Goal: Task Accomplishment & Management: Manage account settings

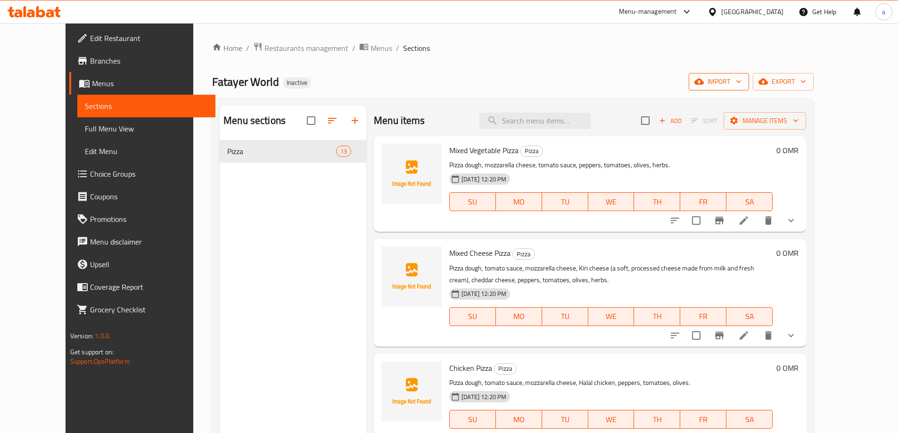
click at [741, 80] on span "import" at bounding box center [718, 82] width 45 height 12
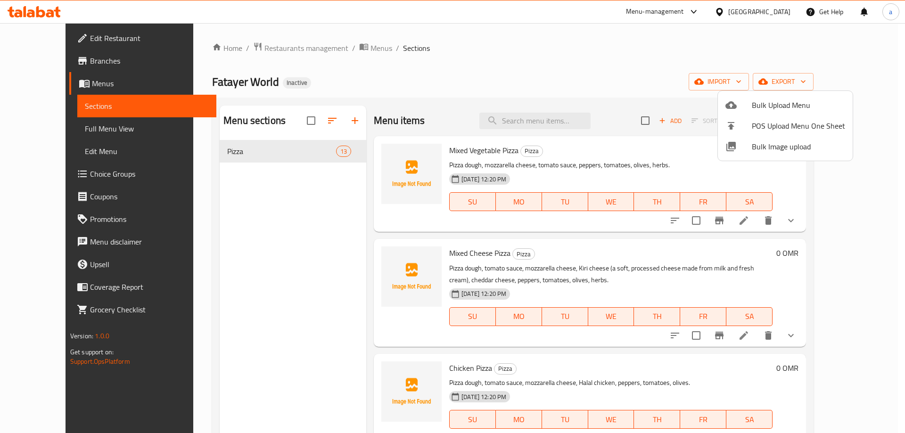
click at [642, 54] on div at bounding box center [452, 216] width 905 height 433
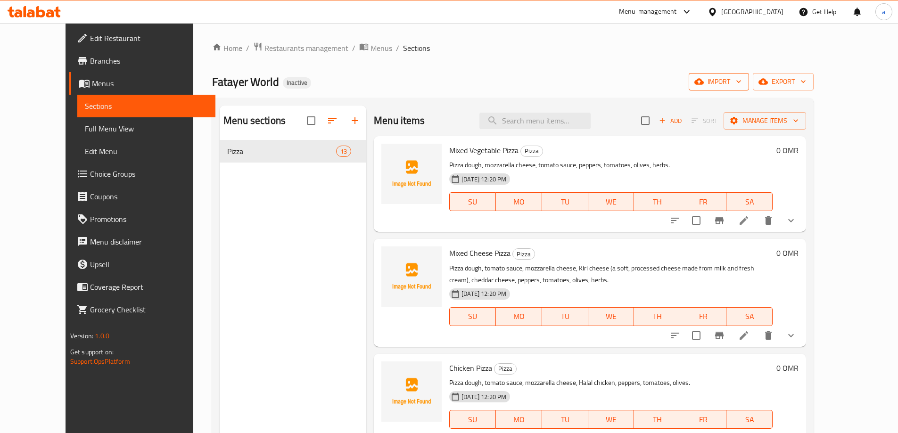
click at [741, 78] on span "import" at bounding box center [718, 82] width 45 height 12
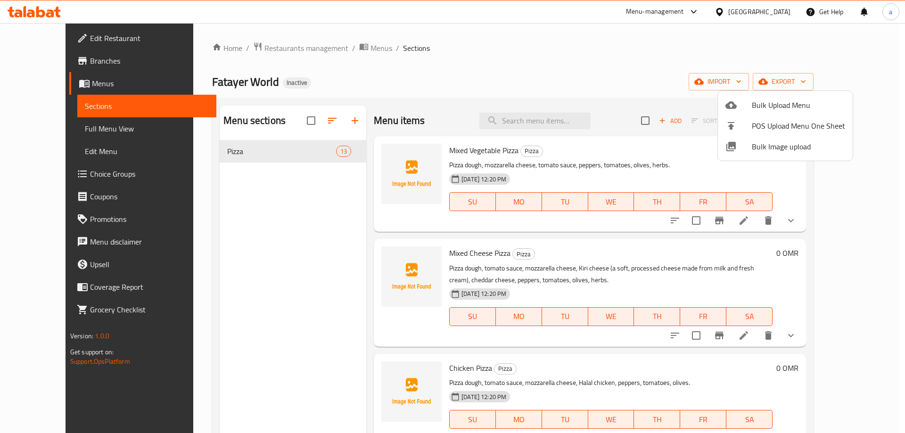
click at [769, 106] on span "Bulk Upload Menu" at bounding box center [798, 104] width 93 height 11
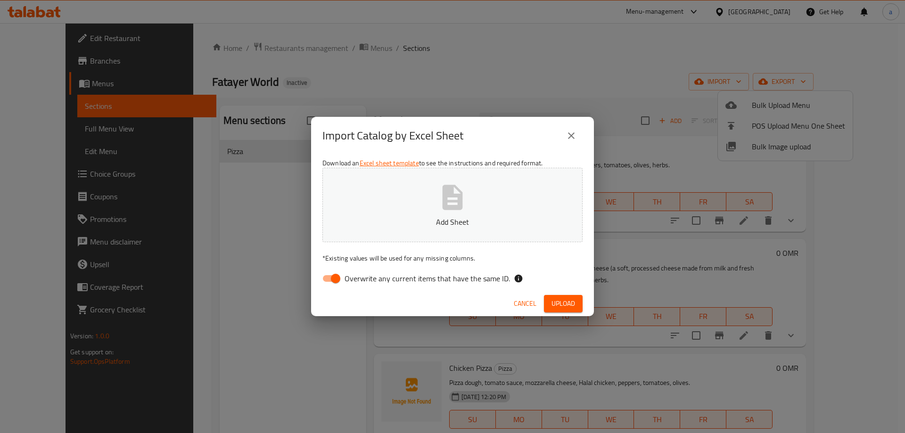
click at [535, 187] on button "Add Sheet" at bounding box center [452, 205] width 260 height 74
click at [418, 279] on span "Overwrite any current items that have the same ID." at bounding box center [426, 278] width 165 height 11
click at [362, 279] on input "Overwrite any current items that have the same ID." at bounding box center [336, 279] width 54 height 18
checkbox input "false"
click at [568, 305] on span "Upload" at bounding box center [563, 304] width 24 height 12
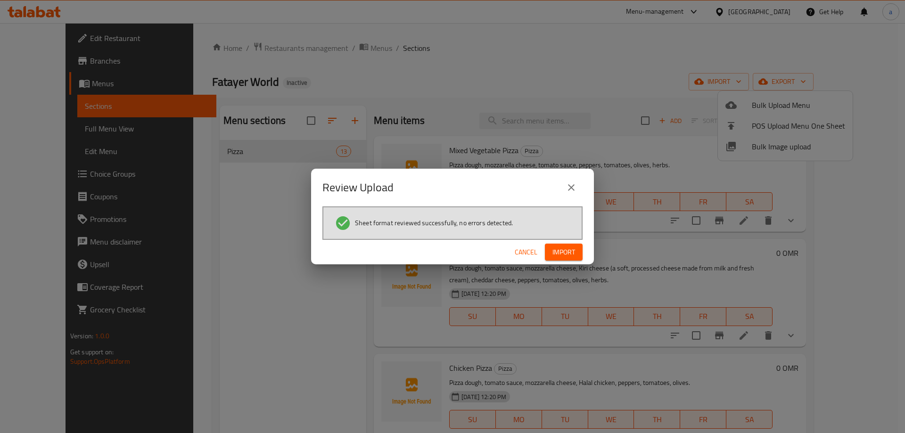
click at [558, 254] on span "Import" at bounding box center [563, 252] width 23 height 12
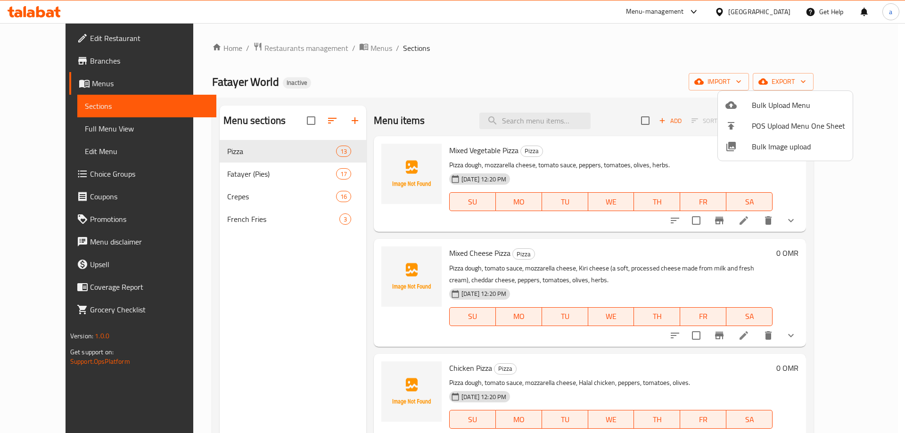
click at [69, 129] on div at bounding box center [452, 216] width 905 height 433
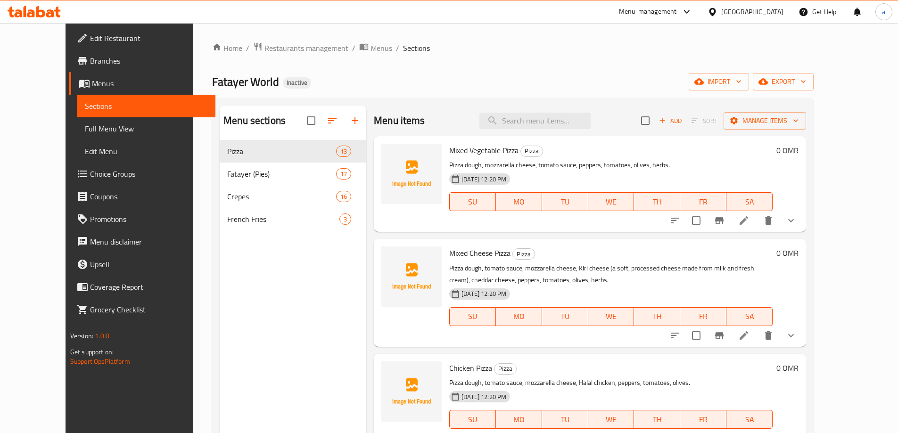
click at [85, 129] on span "Full Menu View" at bounding box center [146, 128] width 123 height 11
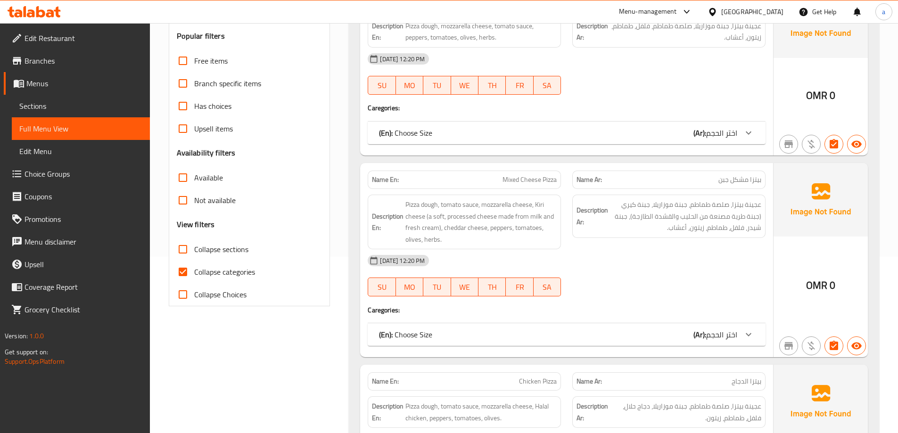
scroll to position [188, 0]
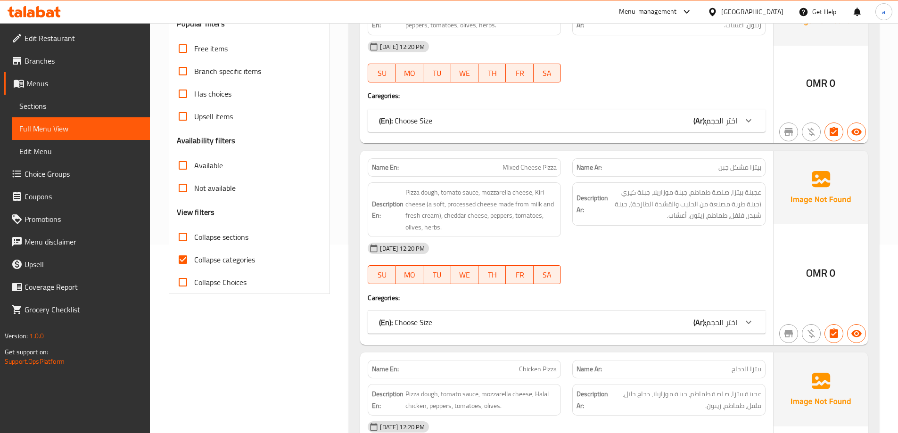
click at [230, 256] on span "Collapse categories" at bounding box center [224, 259] width 61 height 11
click at [194, 256] on input "Collapse categories" at bounding box center [183, 259] width 23 height 23
checkbox input "false"
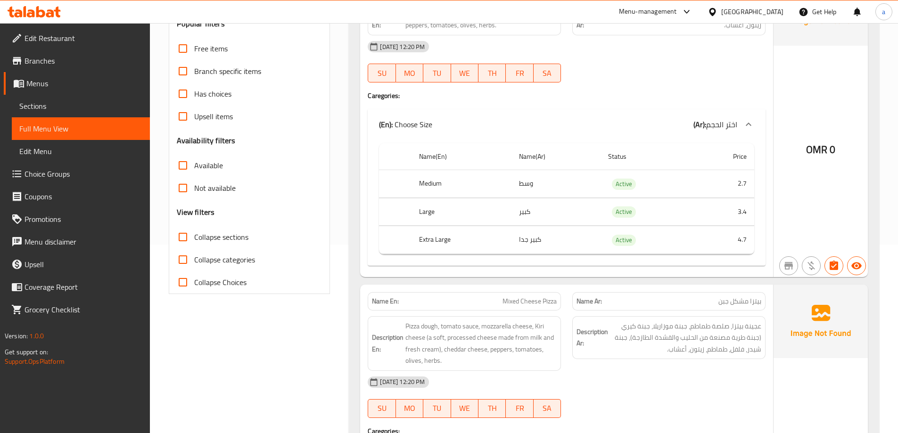
scroll to position [47, 0]
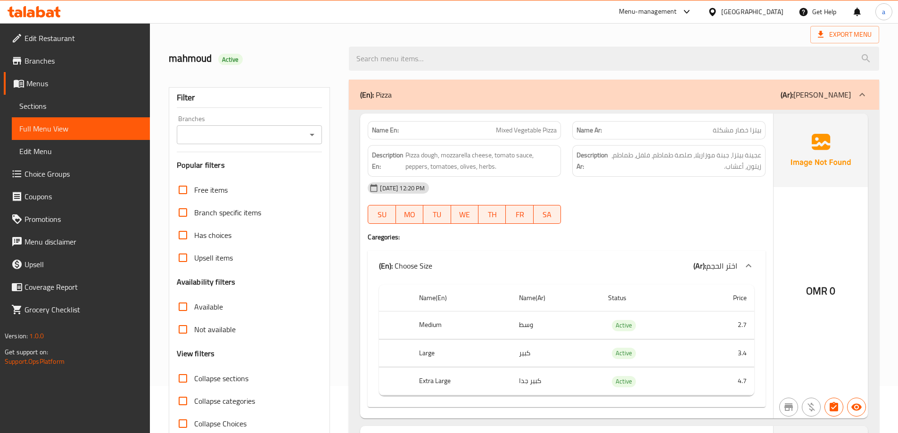
click at [221, 375] on span "Collapse sections" at bounding box center [221, 378] width 54 height 11
click at [194, 375] on input "Collapse sections" at bounding box center [183, 378] width 23 height 23
checkbox input "true"
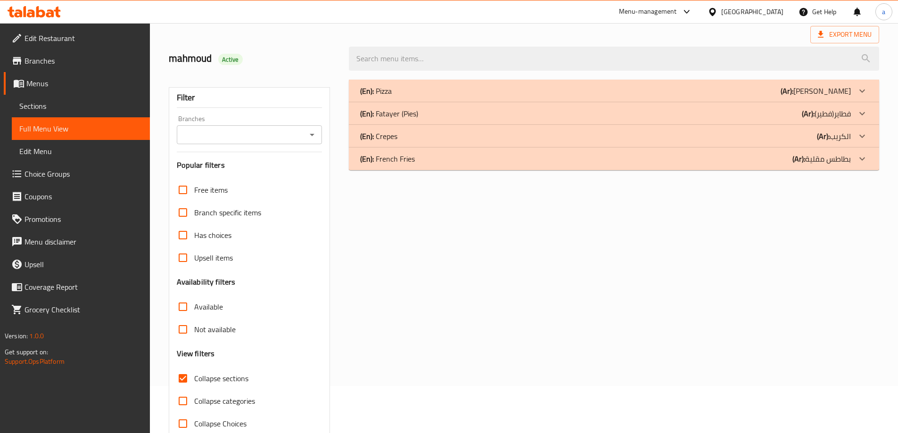
click at [583, 108] on div "(En): Fatayer (Pies) (Ar): فطاير(فطير)" at bounding box center [605, 113] width 491 height 11
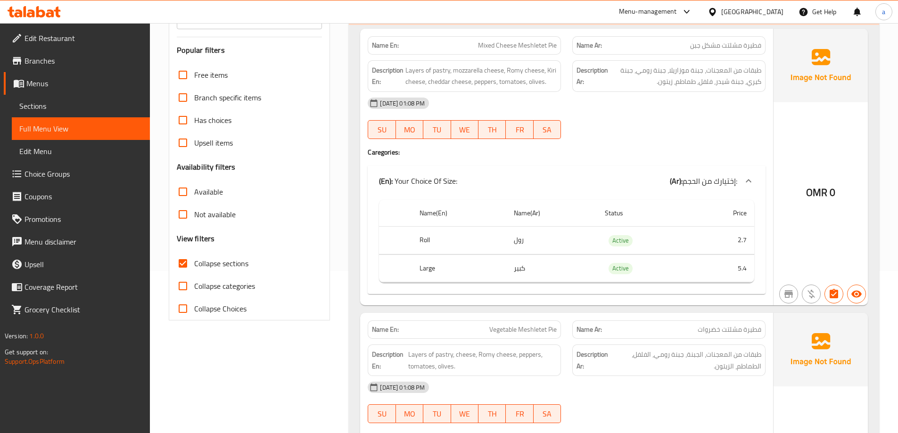
scroll to position [0, 0]
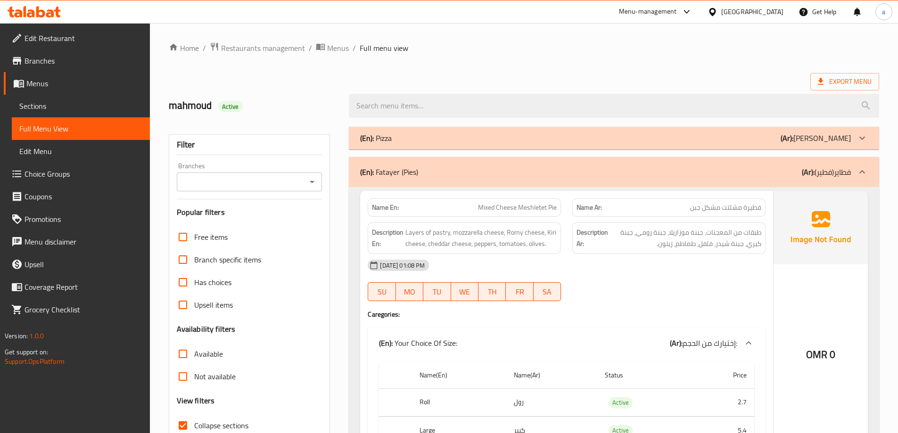
click at [653, 173] on div "(En): Fatayer (Pies) (Ar): فطاير(فطير)" at bounding box center [605, 171] width 491 height 11
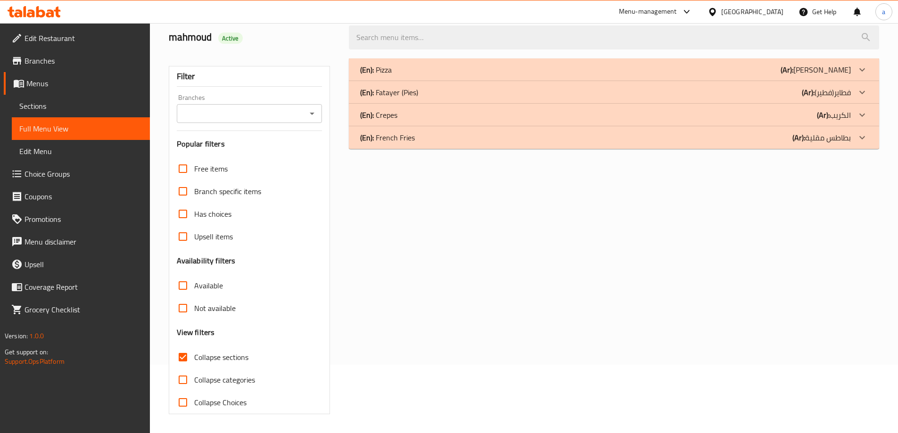
scroll to position [68, 0]
click at [655, 141] on div "(En): French Fries (Ar): بطاطس مقلية" at bounding box center [605, 137] width 491 height 11
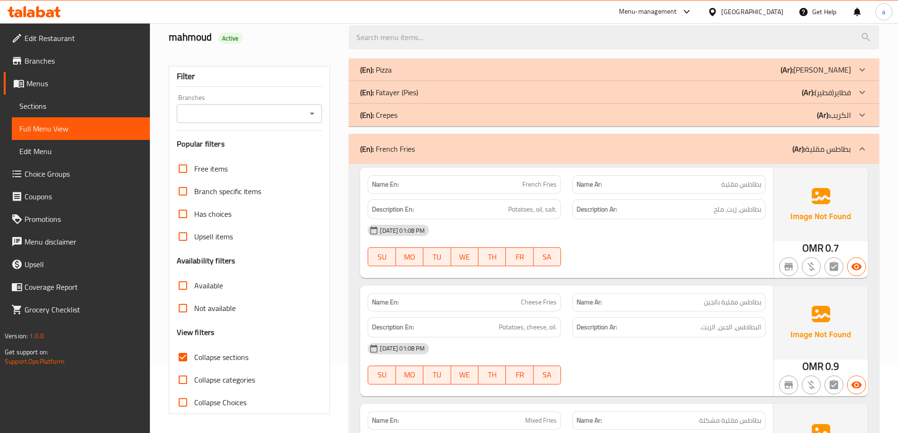
scroll to position [197, 0]
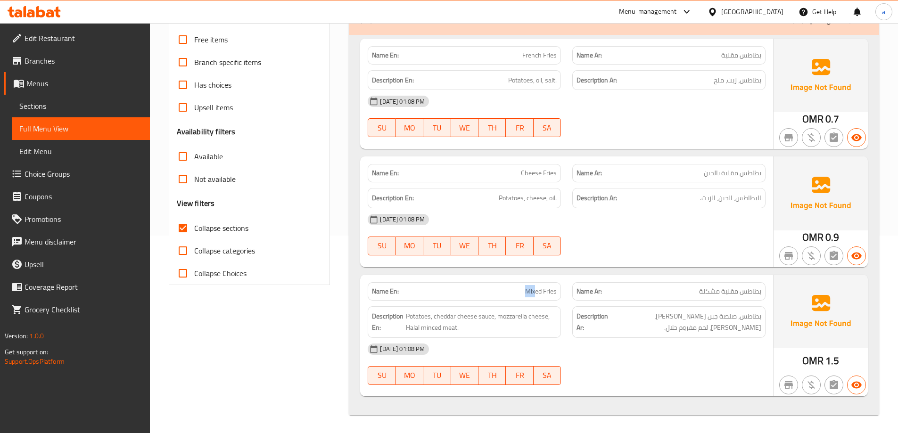
drag, startPoint x: 532, startPoint y: 297, endPoint x: 508, endPoint y: 297, distance: 24.5
click at [509, 297] on div "Name En: Mixed Fries" at bounding box center [464, 291] width 193 height 18
click at [506, 287] on p "Name En: Mixed Fries" at bounding box center [464, 292] width 185 height 10
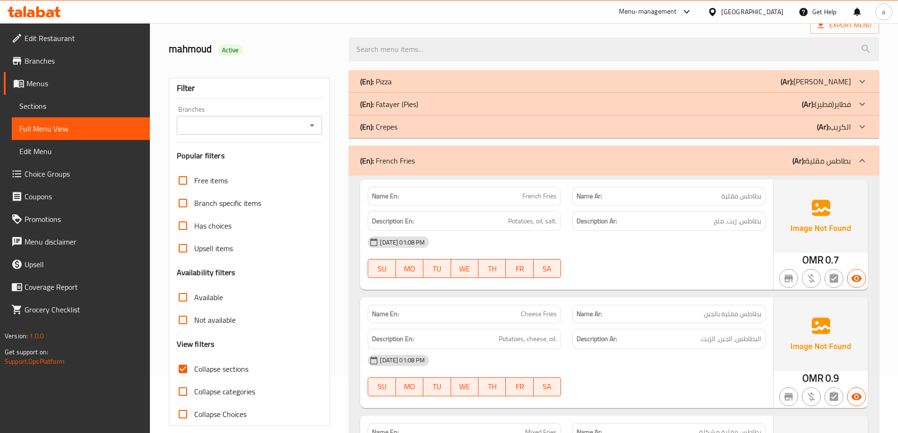
scroll to position [56, 0]
click at [739, 162] on div "(En): French Fries (Ar): بطاطس مقلية" at bounding box center [605, 161] width 491 height 11
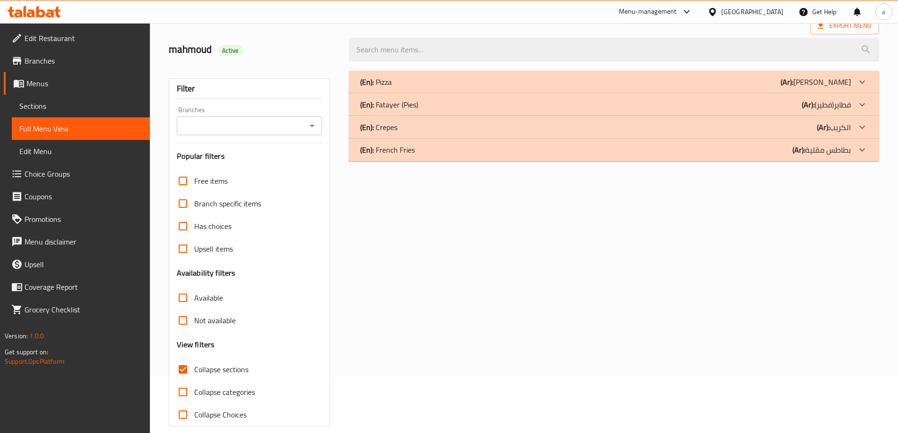
click at [738, 134] on div "(En): Crepes (Ar): الكريب" at bounding box center [614, 127] width 530 height 23
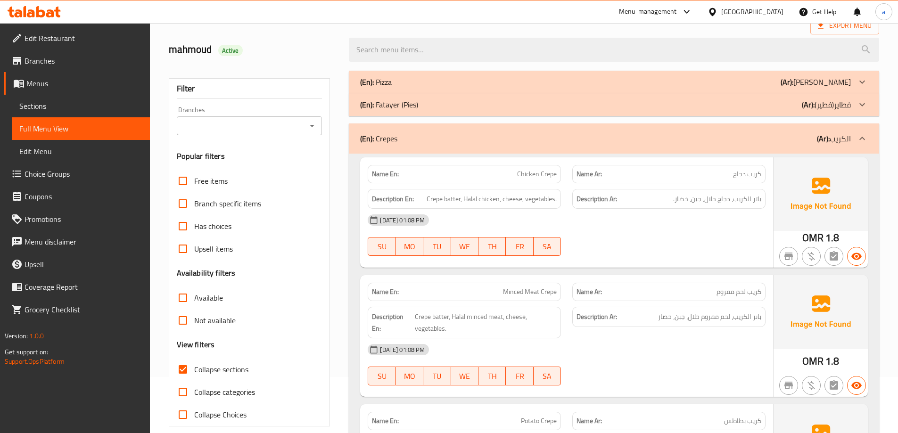
click at [750, 150] on div "(En): Crepes (Ar): الكريب" at bounding box center [614, 138] width 530 height 30
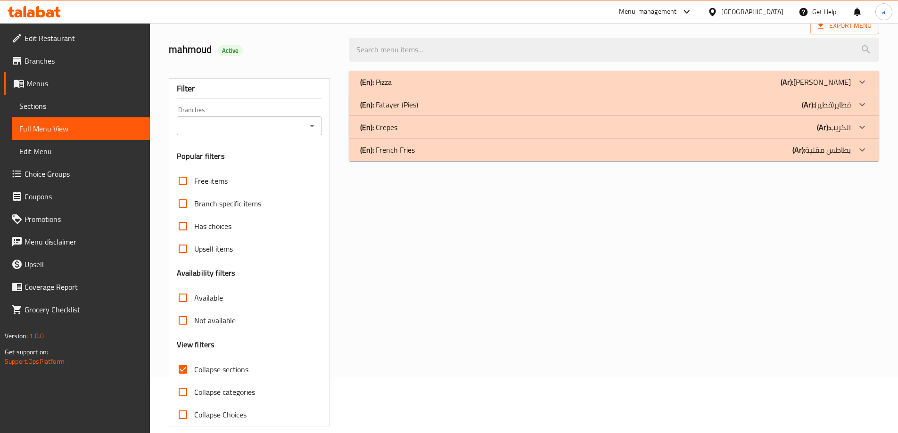
click at [753, 106] on div "(En): Fatayer (Pies) (Ar): فطاير(فطير)" at bounding box center [605, 104] width 491 height 11
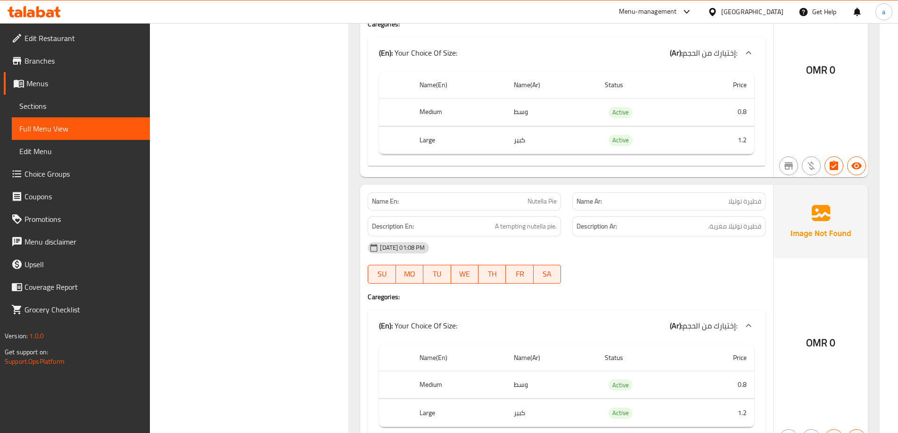
scroll to position [4673, 0]
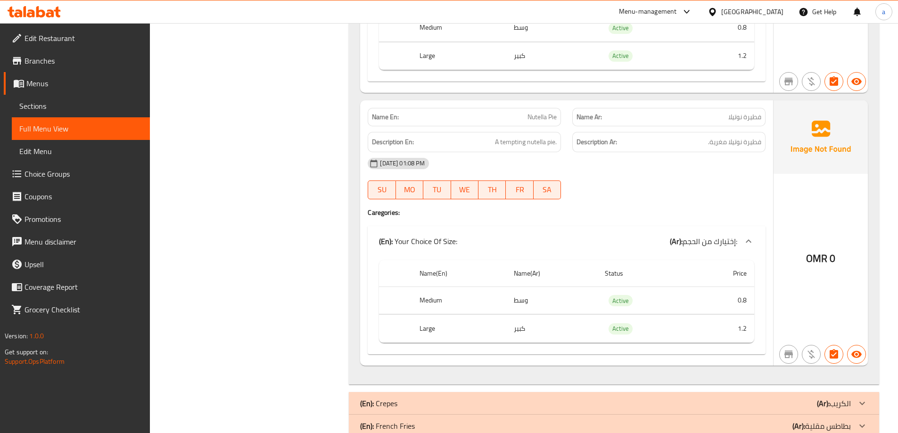
drag, startPoint x: 444, startPoint y: 375, endPoint x: 431, endPoint y: 383, distance: 14.8
click at [444, 398] on div "(En): Crepes (Ar): الكريب" at bounding box center [605, 403] width 491 height 11
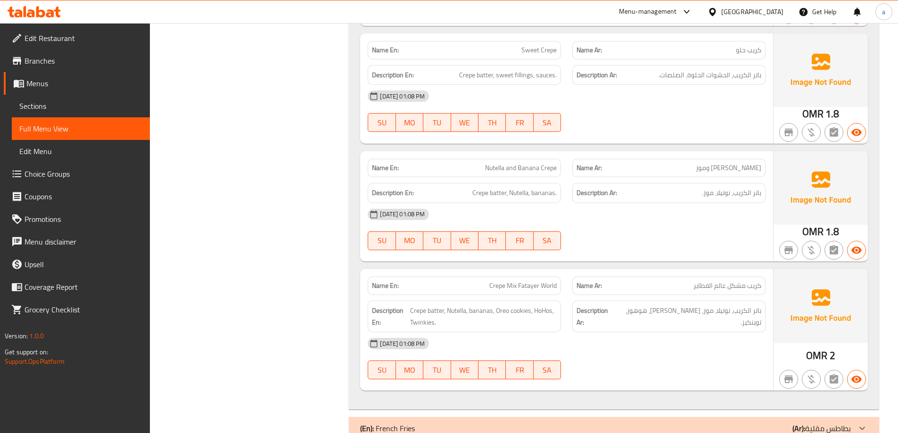
scroll to position [6846, 0]
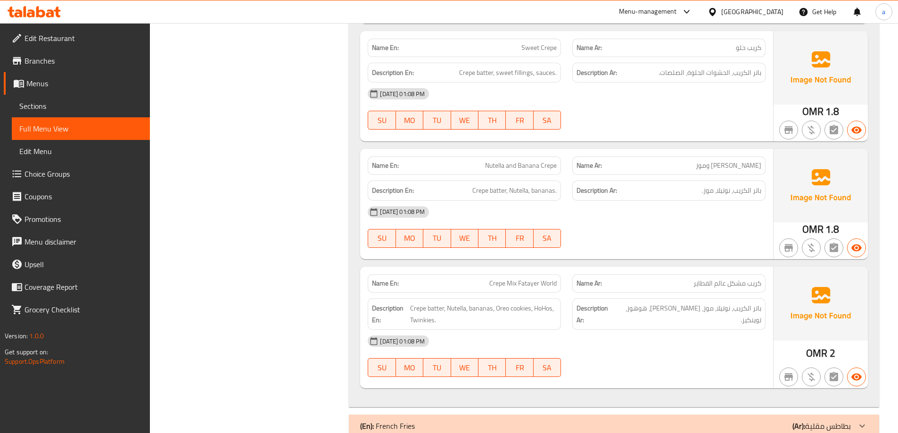
click at [442, 420] on div "(En): French Fries (Ar): بطاطس مقلية" at bounding box center [605, 425] width 491 height 11
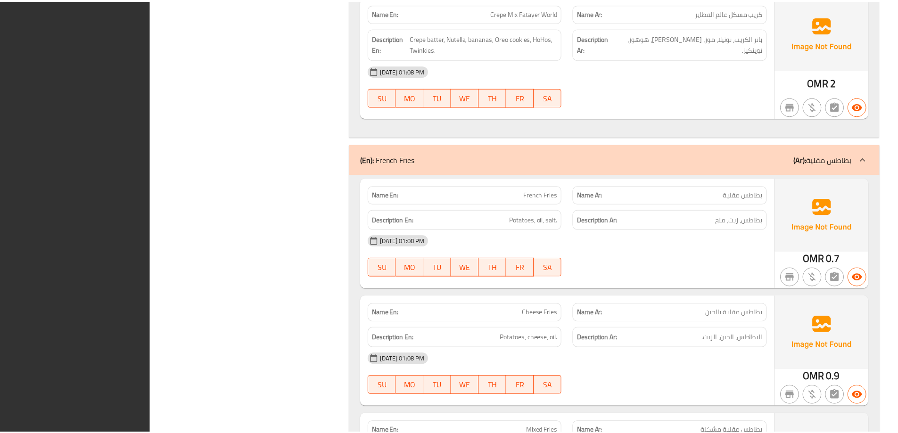
scroll to position [7234, 0]
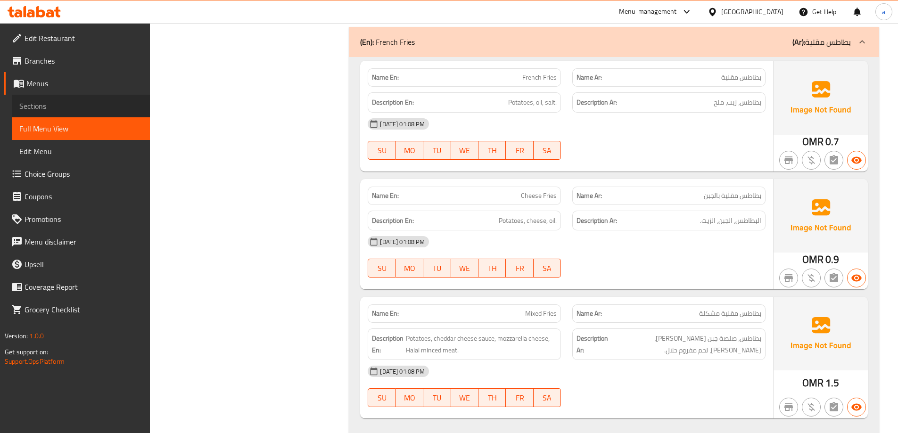
click at [66, 107] on span "Sections" at bounding box center [80, 105] width 123 height 11
